Goal: Task Accomplishment & Management: Manage account settings

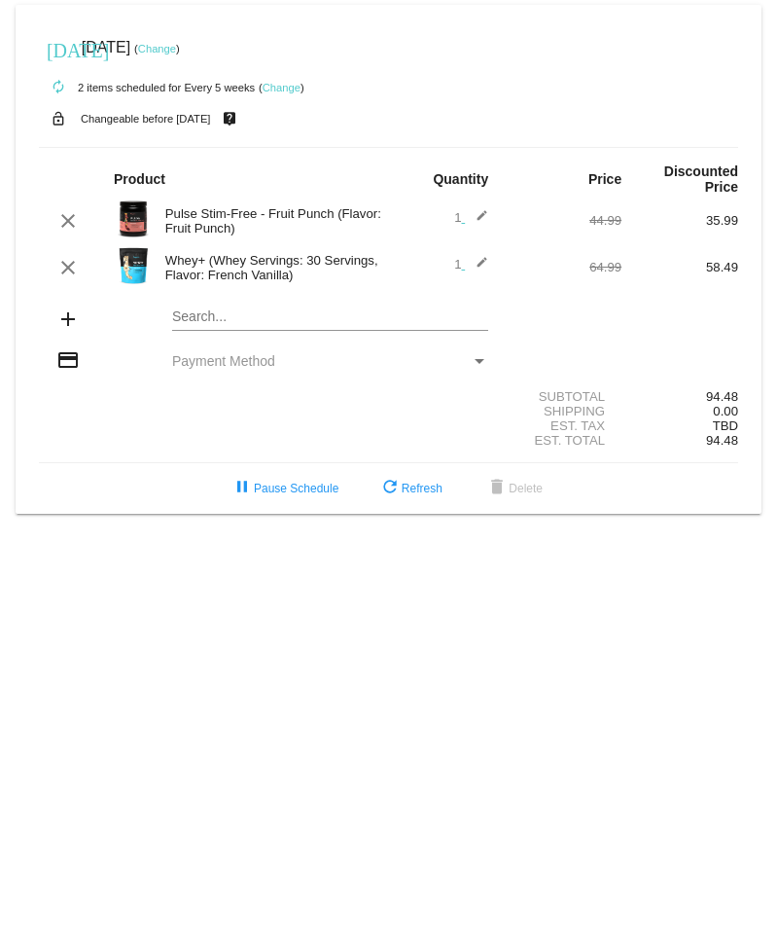
click at [72, 322] on mat-icon "add" at bounding box center [67, 318] width 23 height 23
click at [189, 314] on mat-card "[DATE] [DATE] ( Change ) autorenew 2 items scheduled for Every 5 weeks ( Change…" at bounding box center [389, 259] width 746 height 509
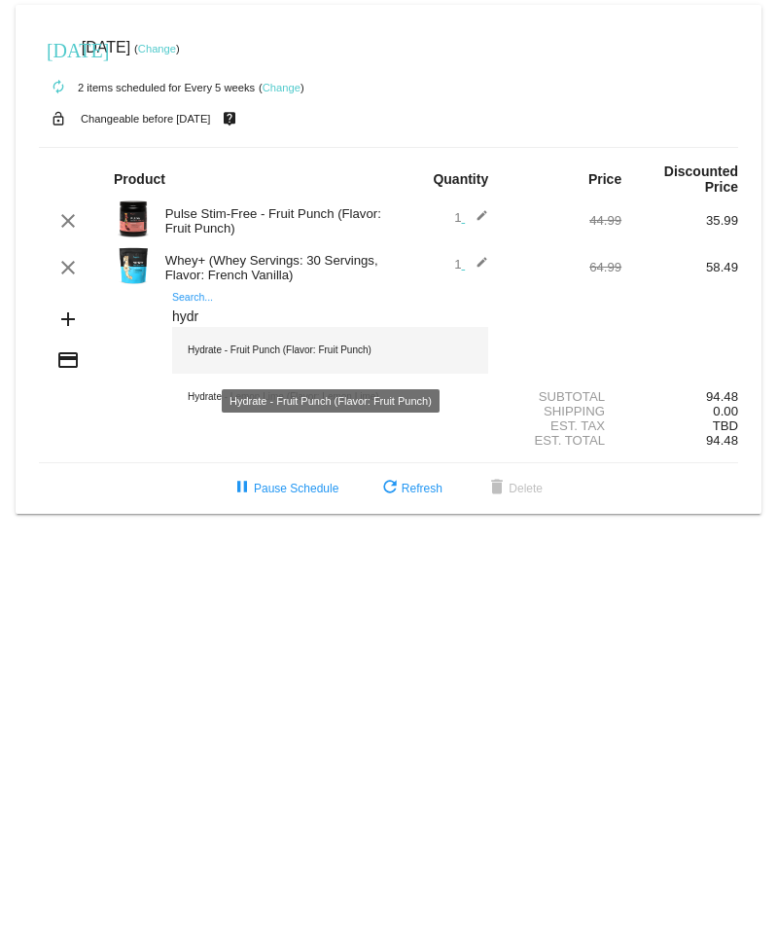
type input "hydr"
click at [209, 356] on div "Hydrate - Fruit Punch (Flavor: Fruit Punch)" at bounding box center [330, 350] width 316 height 47
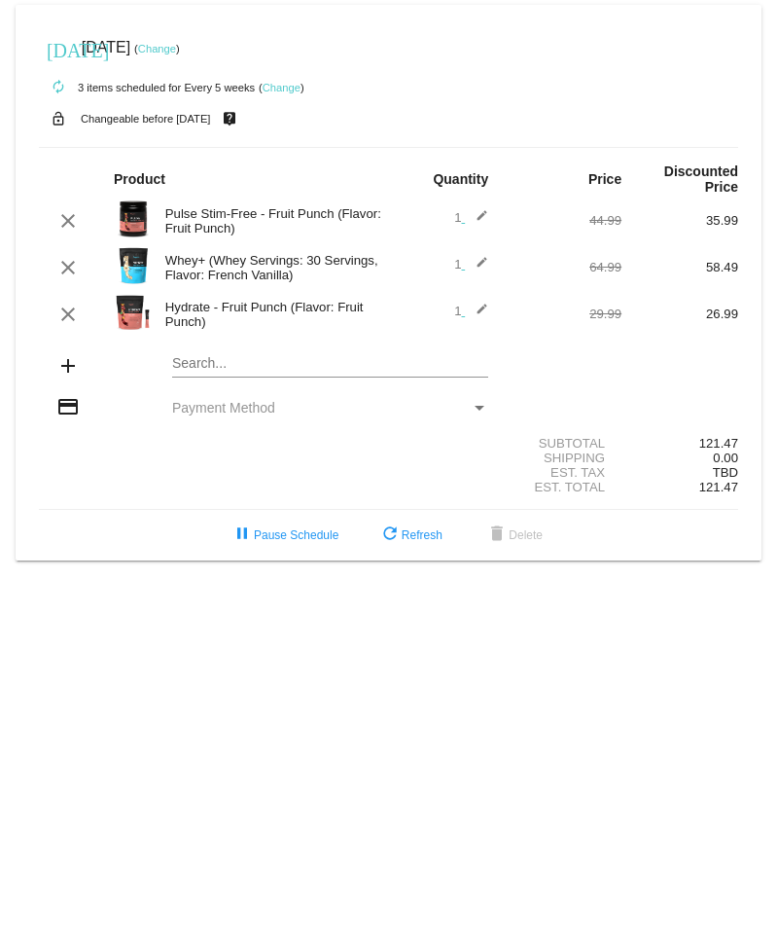
click at [203, 358] on mat-card "[DATE] [DATE] ( Change ) autorenew 3 items scheduled for Every 5 weeks ( Change…" at bounding box center [389, 282] width 746 height 555
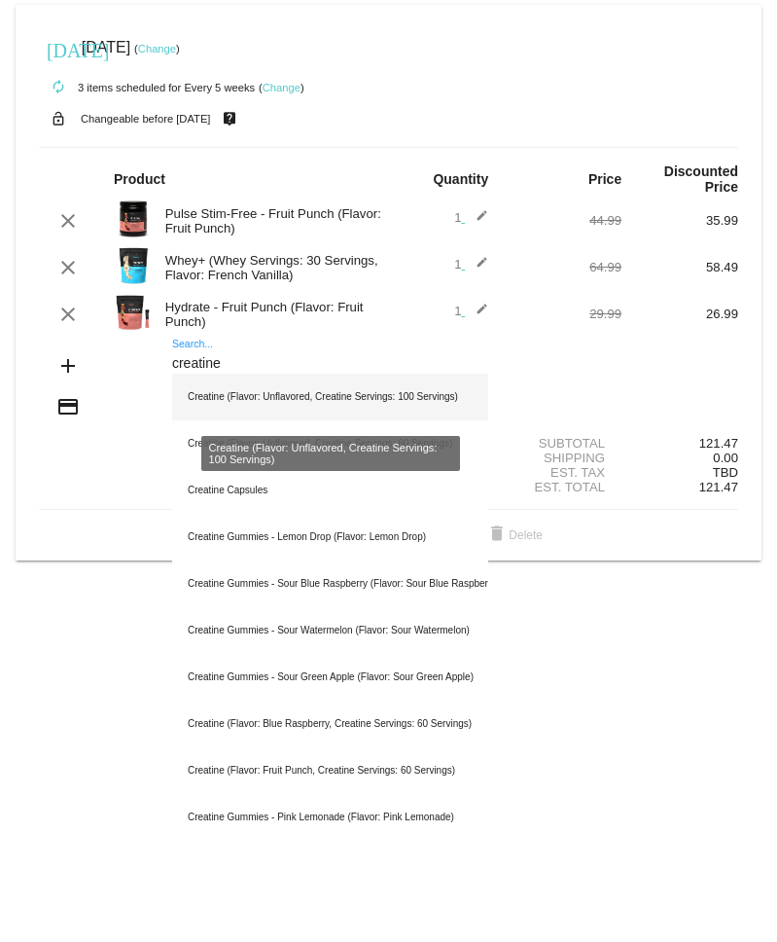
type input "creatine"
click at [426, 409] on div "Creatine (Flavor: Unflavored, Creatine Servings: 100 Servings)" at bounding box center [330, 397] width 316 height 47
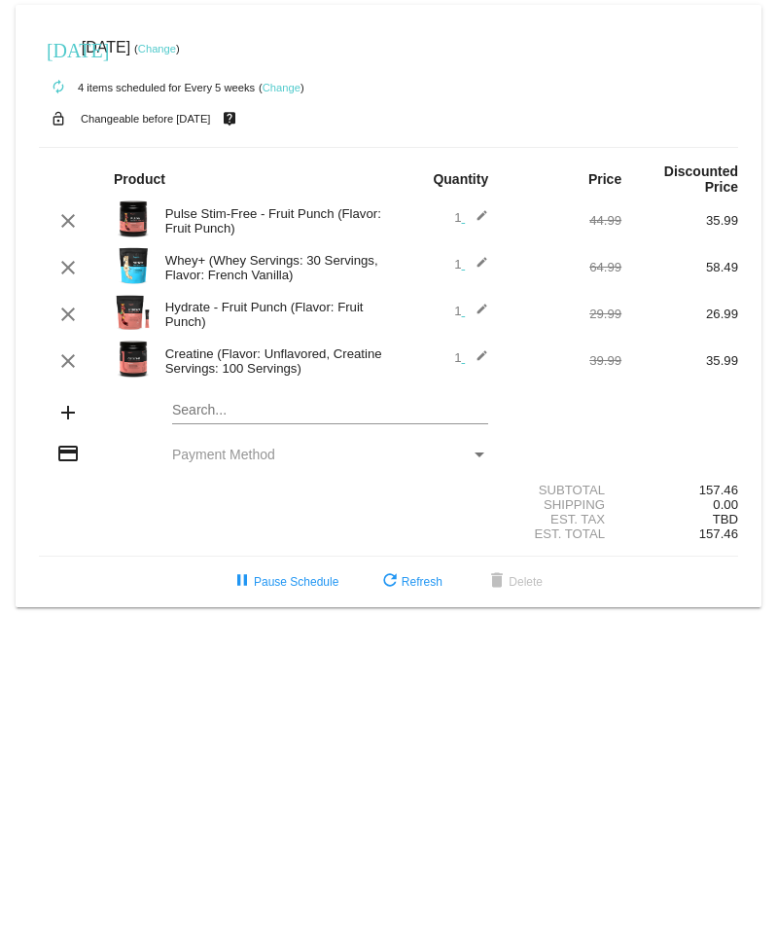
click at [42, 634] on body "[DATE] [DATE] ( Change ) autorenew 4 items scheduled for Every 5 weeks ( Change…" at bounding box center [388, 471] width 777 height 942
click at [438, 669] on body "[DATE] [DATE] ( Change ) autorenew 4 items scheduled for Every 5 weeks ( Change…" at bounding box center [388, 471] width 777 height 942
click at [400, 632] on body "[DATE] [DATE] ( Change ) autorenew 4 items scheduled for Every 5 weeks ( Change…" at bounding box center [388, 471] width 777 height 942
click at [416, 589] on span "refresh Refresh" at bounding box center [410, 582] width 64 height 14
click at [184, 451] on span "Payment Method" at bounding box center [223, 455] width 103 height 16
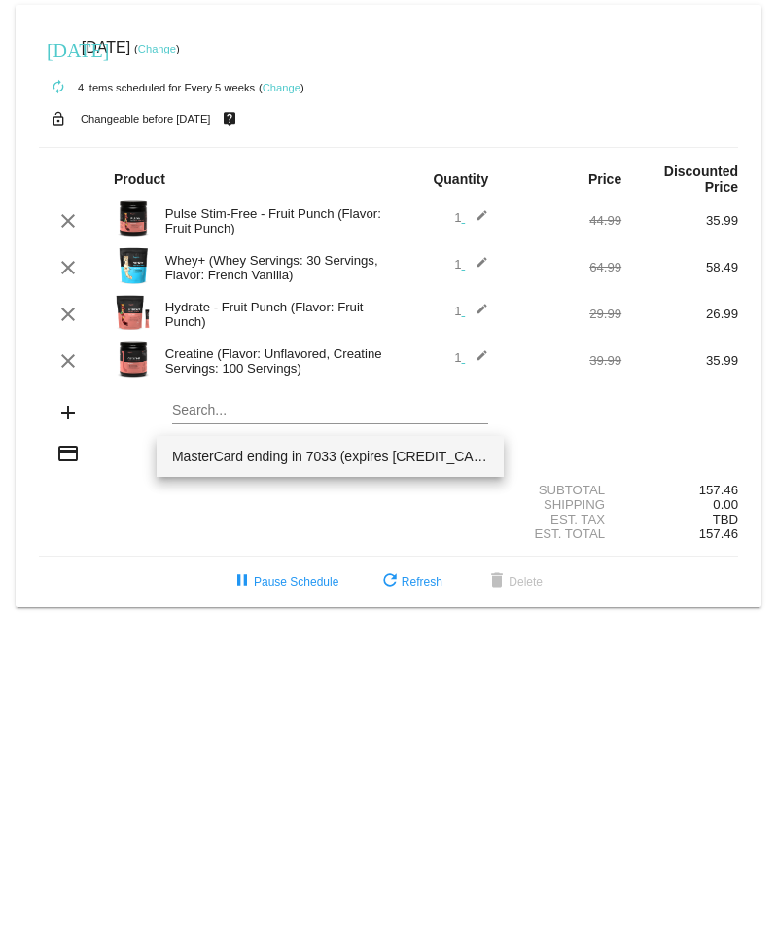
click at [184, 451] on span "MasterCard ending in 7033 (expires [CREDIT_CARD_DATA])" at bounding box center [330, 456] width 316 height 41
